Goal: Task Accomplishment & Management: Complete application form

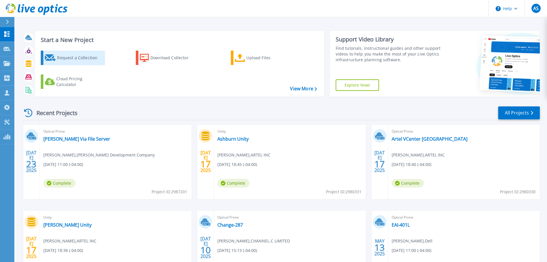
click at [74, 59] on div "Request a Collection" at bounding box center [80, 57] width 46 height 11
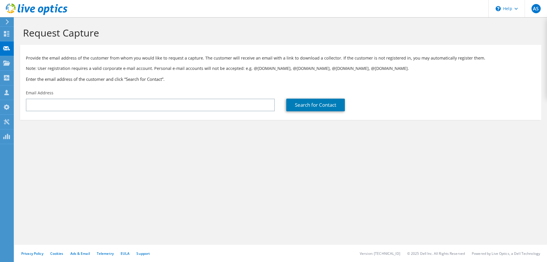
click at [93, 112] on div "Email Address" at bounding box center [150, 100] width 261 height 27
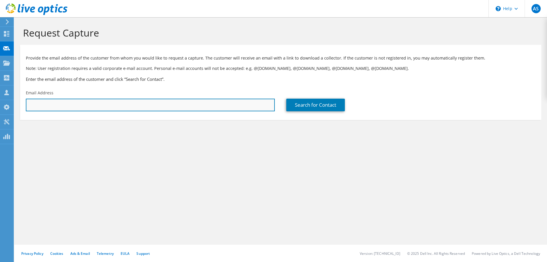
click at [94, 107] on input "text" at bounding box center [150, 105] width 249 height 13
drag, startPoint x: 63, startPoint y: 105, endPoint x: 2, endPoint y: 102, distance: 61.5
click at [2, 102] on div "AS Partner Team Member Ashley Sanders ashley.sanders@xbyte.com xbyte My Profile…" at bounding box center [273, 131] width 547 height 262
paste input "dkennedy@jdkpro.com"
click at [60, 105] on input "dannydkennedy@jdkpro.com" at bounding box center [150, 105] width 249 height 13
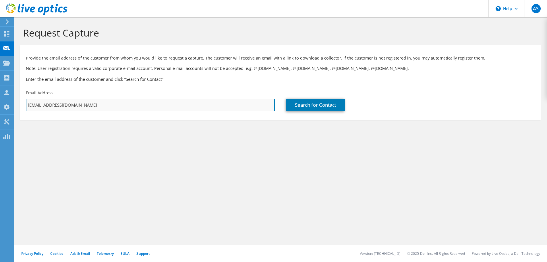
click at [60, 105] on input "dannydkennedy@jdkpro.com" at bounding box center [150, 105] width 249 height 13
paste input "text"
type input "dkennedy@jdkpro.com"
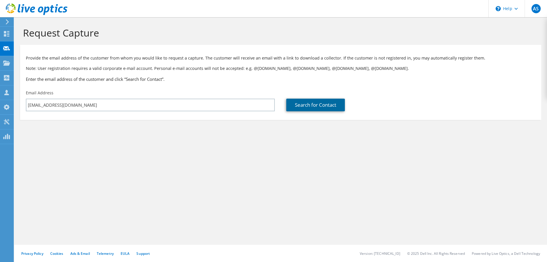
click at [311, 101] on link "Search for Contact" at bounding box center [315, 105] width 59 height 13
type input "MCA"
type input "Danny"
type input "Kennedy"
type input "United States"
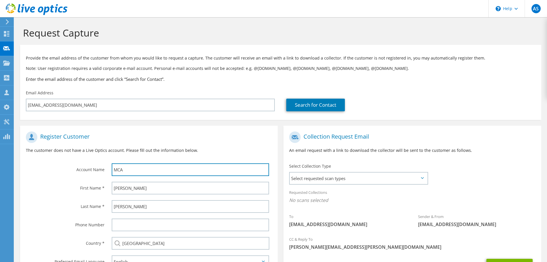
drag, startPoint x: 144, startPoint y: 170, endPoint x: 103, endPoint y: 165, distance: 41.4
click at [103, 165] on div "Account Name MCA" at bounding box center [149, 153] width 258 height 50
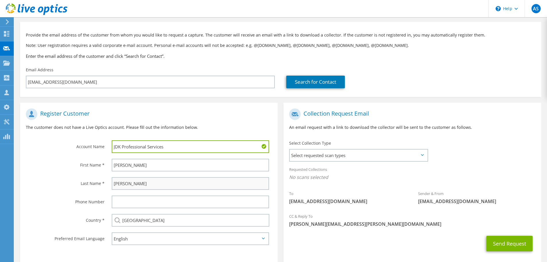
scroll to position [53, 0]
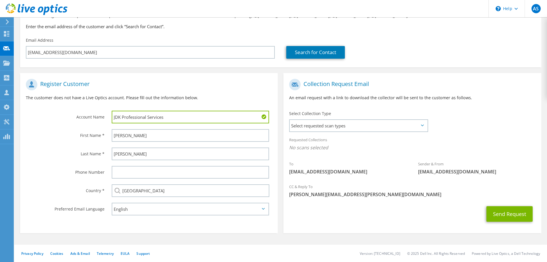
type input "JDK Professional Services"
click at [336, 117] on div "Select Collection Type Select requested scan types Server Virtualization Optica…" at bounding box center [358, 121] width 139 height 20
click at [336, 126] on span "Select requested scan types" at bounding box center [359, 125] width 138 height 11
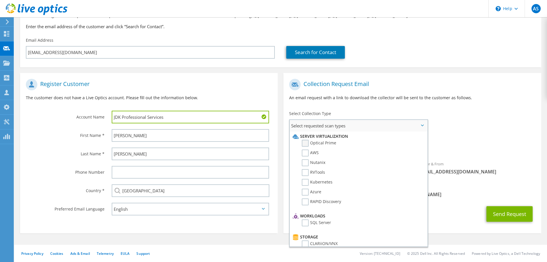
click at [325, 144] on label "Optical Prime" at bounding box center [319, 143] width 34 height 7
click at [0, 0] on input "Optical Prime" at bounding box center [0, 0] width 0 height 0
click at [464, 141] on div "Requested Collections No scans selected Optical Prime" at bounding box center [413, 145] width 258 height 23
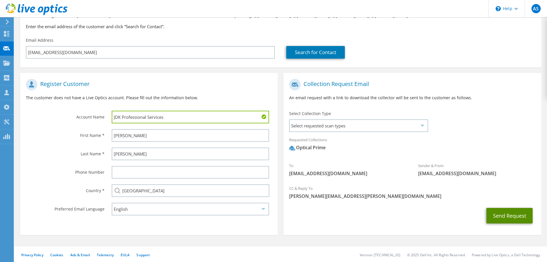
click at [514, 216] on button "Send Request" at bounding box center [510, 216] width 46 height 16
